Goal: Transaction & Acquisition: Purchase product/service

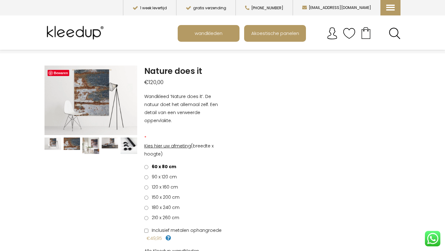
scroll to position [17, 0]
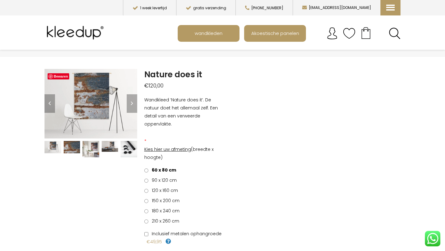
click at [69, 147] on img at bounding box center [72, 147] width 17 height 12
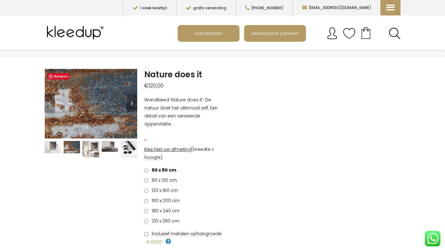
click at [84, 148] on img at bounding box center [90, 149] width 17 height 17
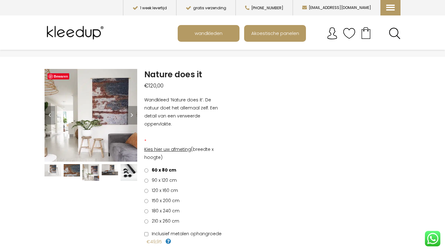
click at [129, 172] on img at bounding box center [128, 172] width 17 height 17
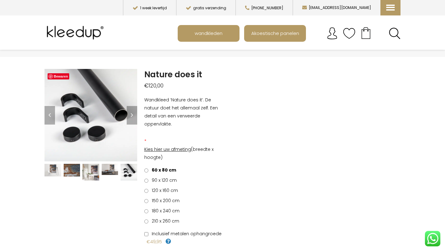
click at [106, 170] on img at bounding box center [110, 169] width 17 height 11
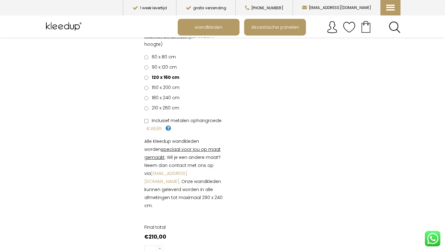
scroll to position [0, 0]
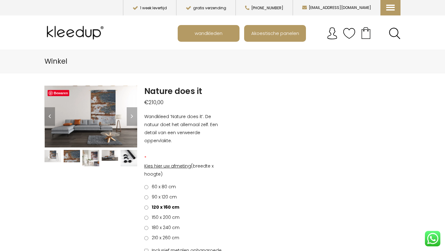
click at [72, 151] on img at bounding box center [72, 156] width 17 height 12
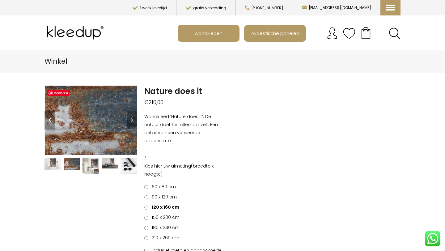
click at [52, 163] on img at bounding box center [52, 163] width 17 height 12
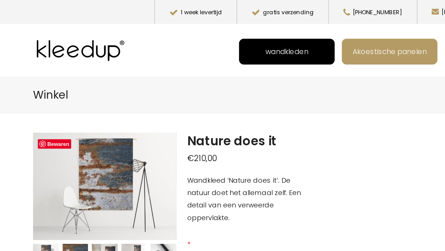
click at [195, 39] on span "wandkleden" at bounding box center [208, 33] width 35 height 12
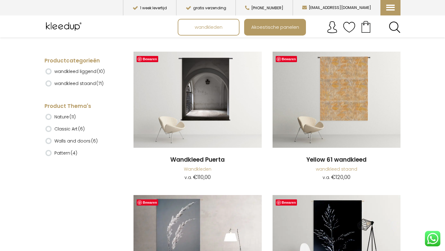
scroll to position [1994, 0]
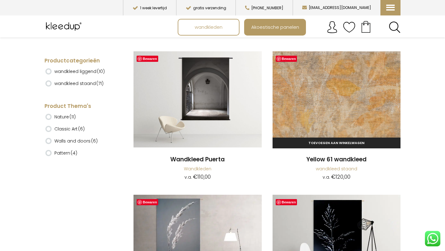
click at [340, 116] on img at bounding box center [336, 99] width 128 height 96
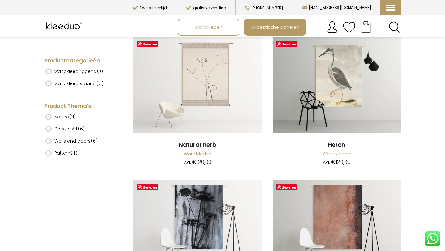
scroll to position [3081, 0]
